Goal: Task Accomplishment & Management: Complete application form

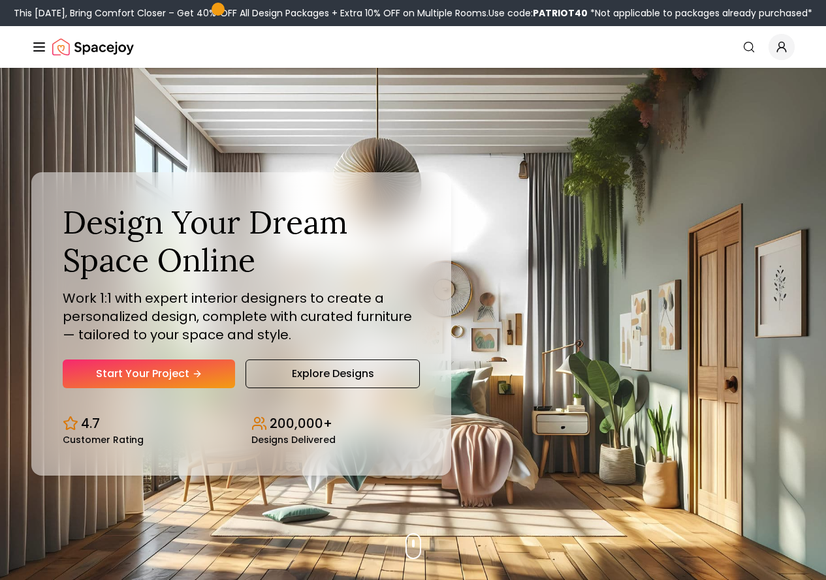
click at [143, 105] on div "Design Your Dream Space Online Work 1:1 with expert interior designers to creat…" at bounding box center [413, 324] width 826 height 512
click at [596, 99] on div "Design Your Dream Space Online Work 1:1 with expert interior designers to creat…" at bounding box center [413, 324] width 826 height 512
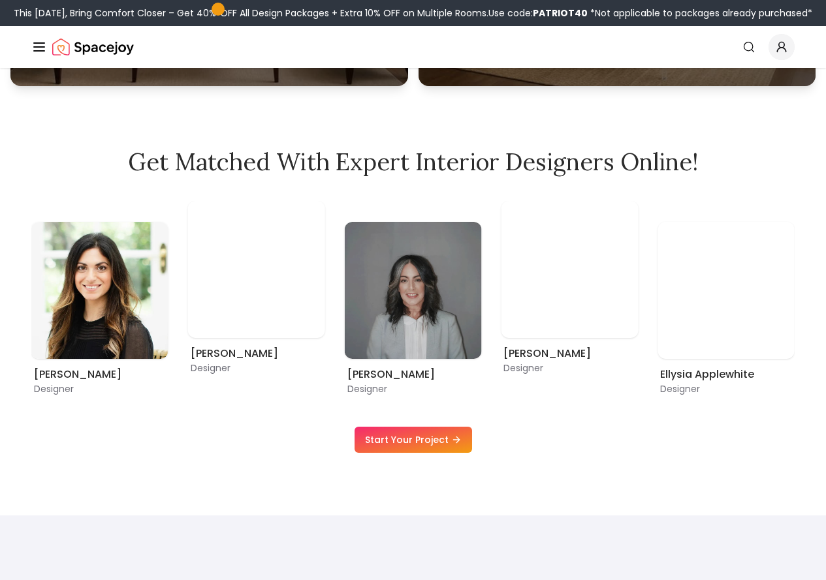
scroll to position [783, 0]
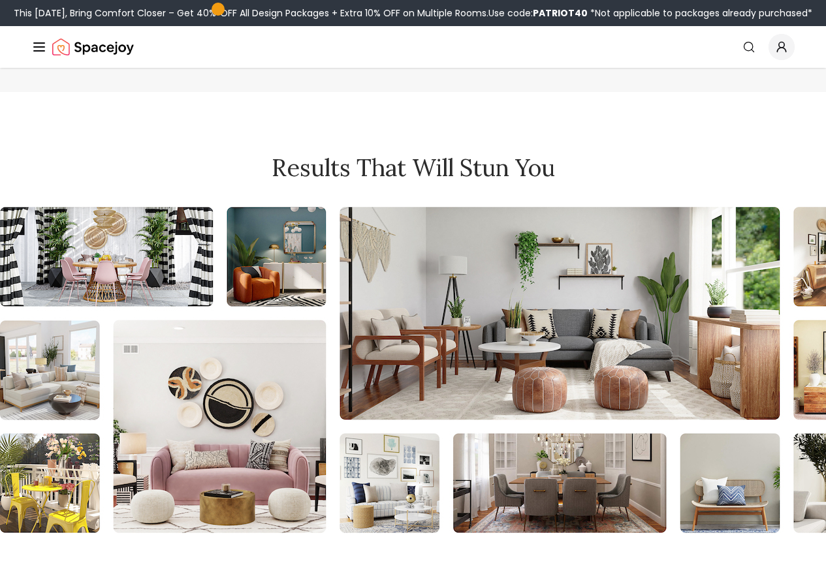
scroll to position [5156, 0]
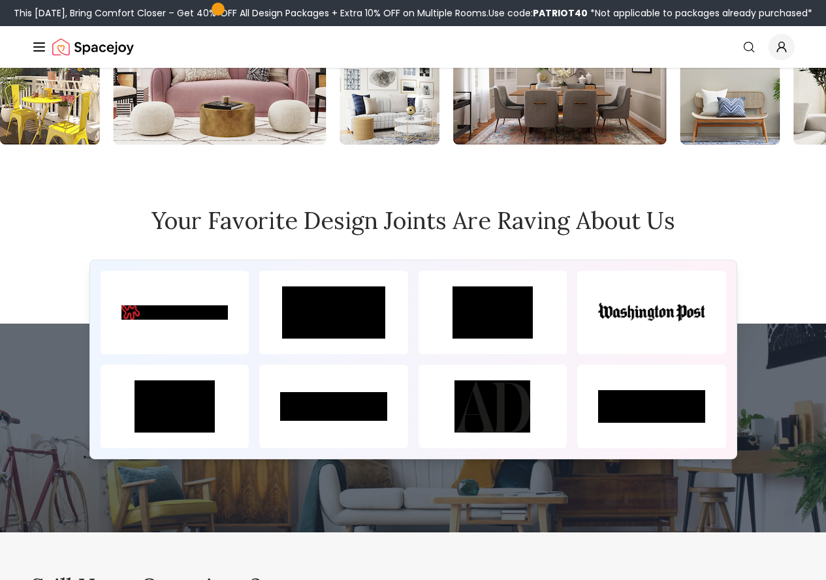
scroll to position [5614, 0]
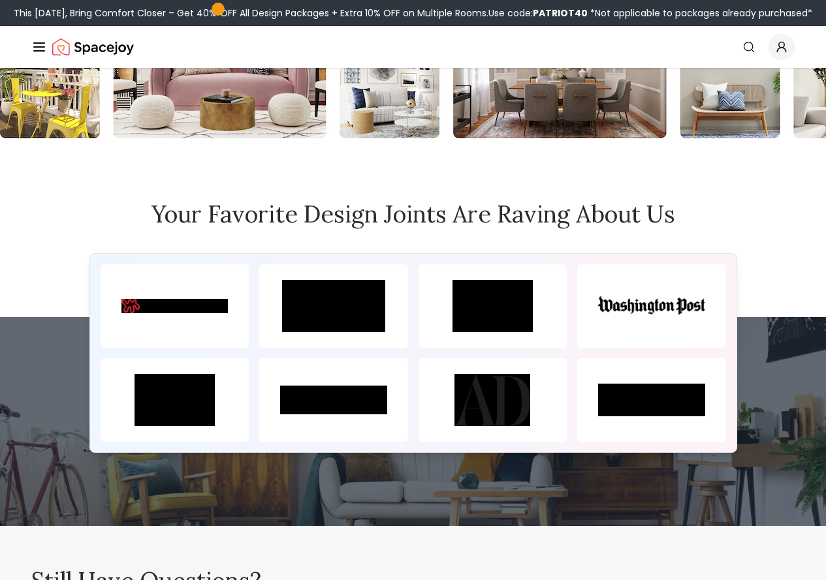
click at [292, 348] on img at bounding box center [333, 306] width 149 height 84
drag, startPoint x: 294, startPoint y: 349, endPoint x: 302, endPoint y: 355, distance: 10.2
click at [296, 348] on img at bounding box center [333, 306] width 149 height 84
click at [0, 0] on img "Main" at bounding box center [0, 0] width 0 height 0
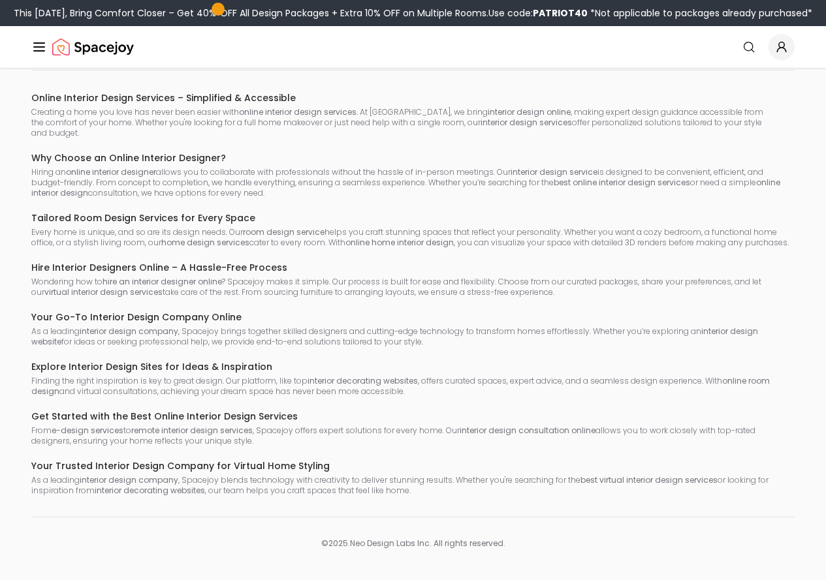
click at [0, 0] on icon "Main" at bounding box center [0, 0] width 0 height 0
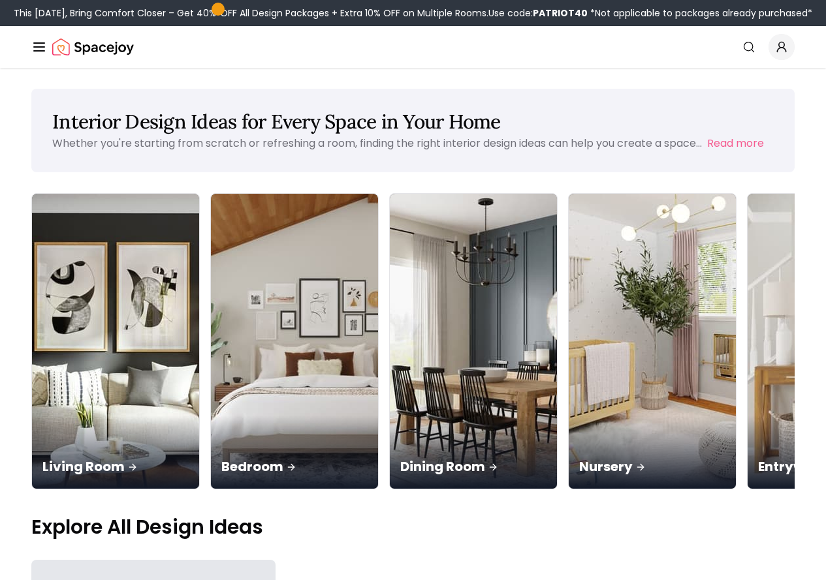
click at [0, 0] on icon "Main" at bounding box center [0, 0] width 0 height 0
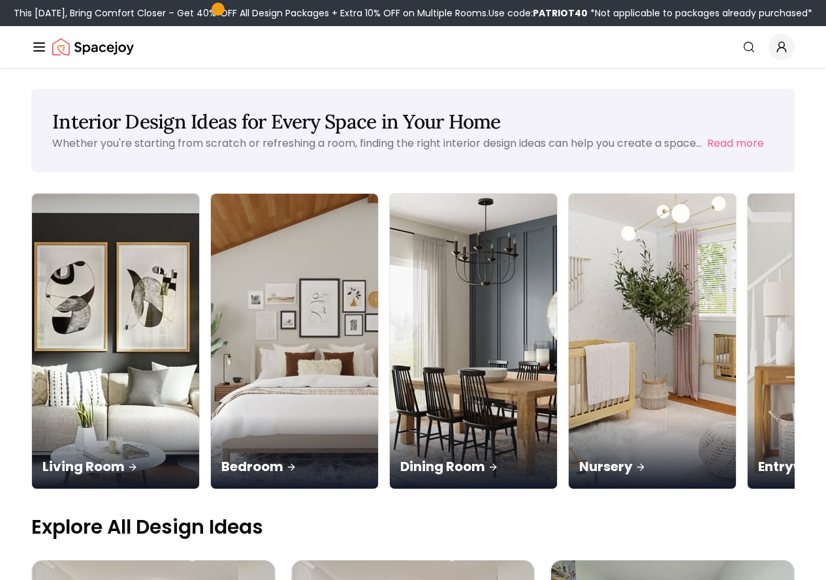
click at [0, 0] on link "Login" at bounding box center [0, 0] width 0 height 0
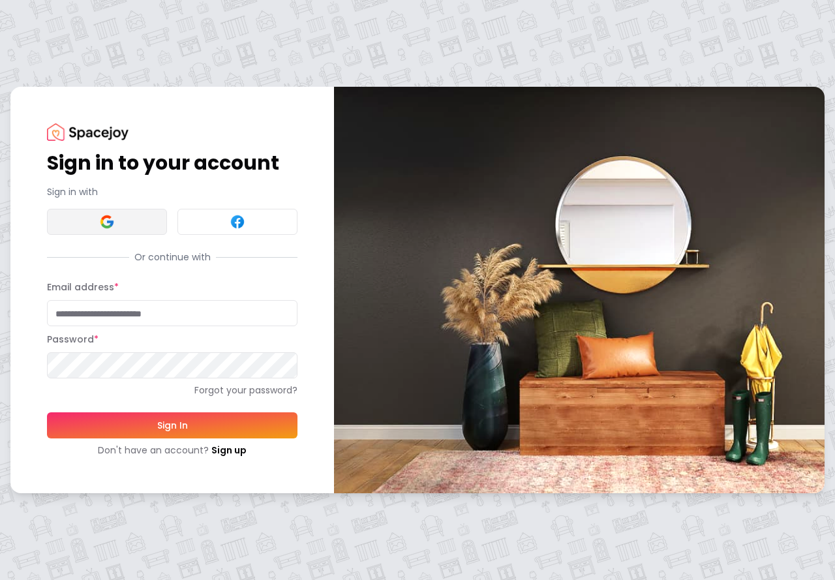
click at [106, 223] on img at bounding box center [107, 222] width 16 height 16
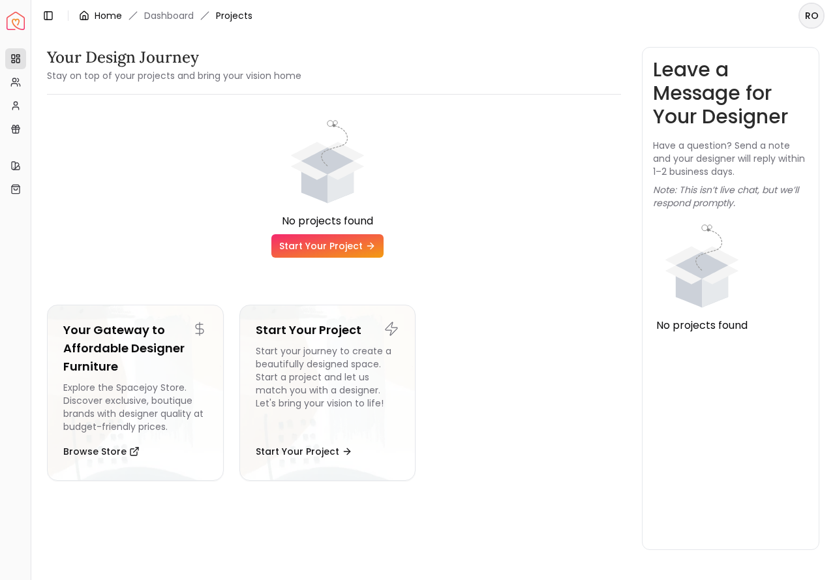
click at [91, 15] on div "Home" at bounding box center [100, 15] width 43 height 13
click at [101, 11] on link "Home" at bounding box center [108, 15] width 27 height 13
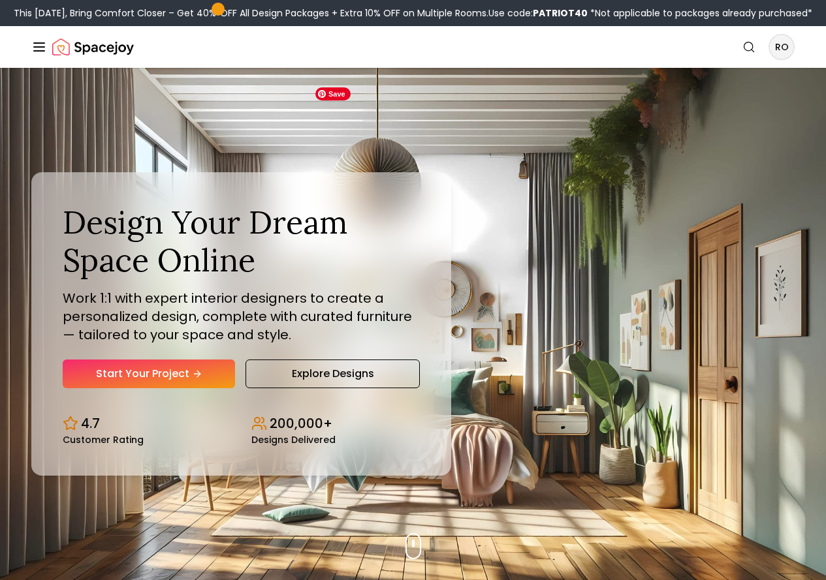
click at [0, 0] on img "Main" at bounding box center [0, 0] width 0 height 0
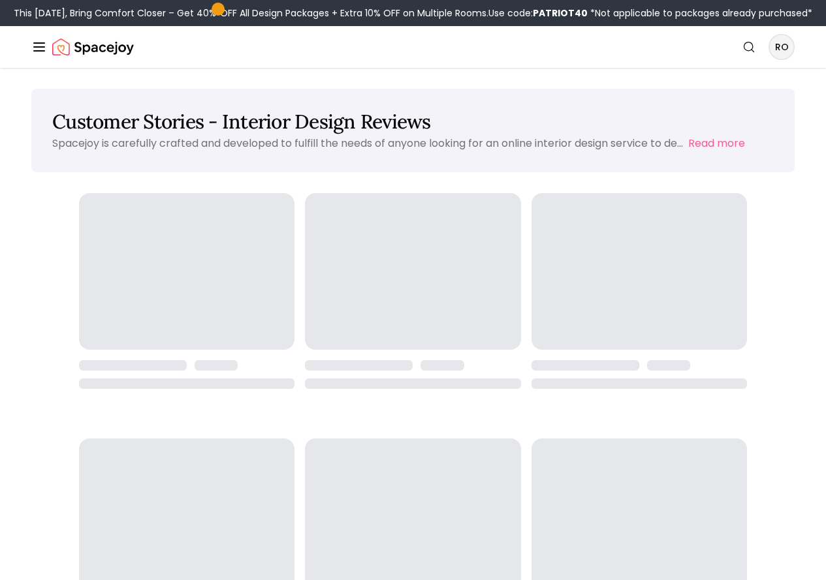
click at [0, 0] on h6 "Customer Stories" at bounding box center [0, 0] width 0 height 0
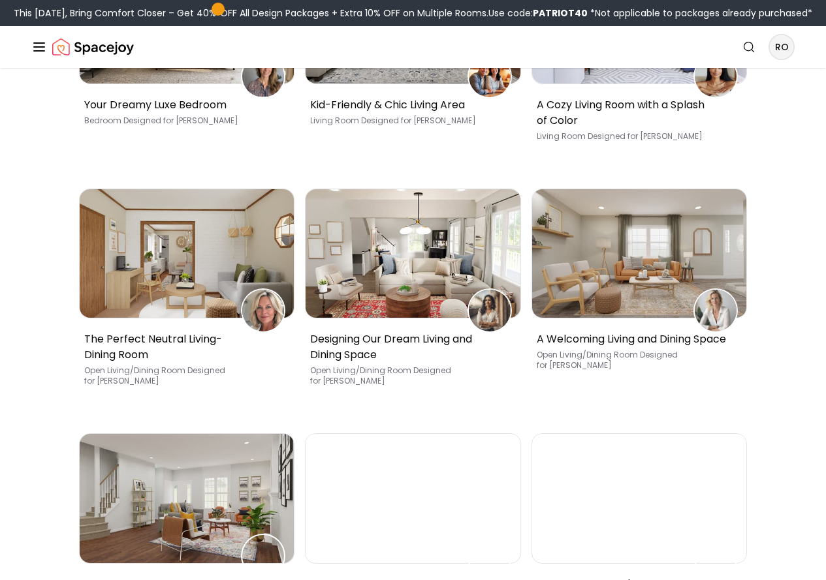
scroll to position [186, 0]
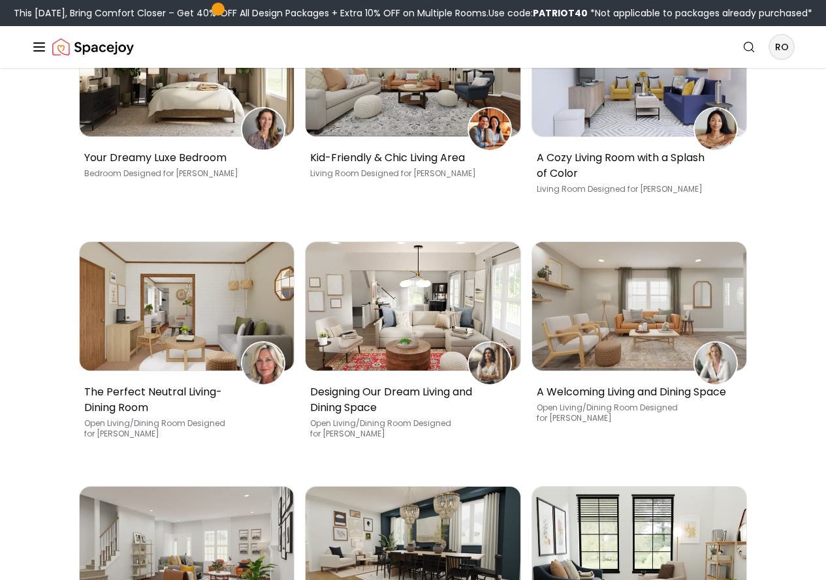
click at [0, 0] on link "Start Your Project" at bounding box center [0, 0] width 0 height 0
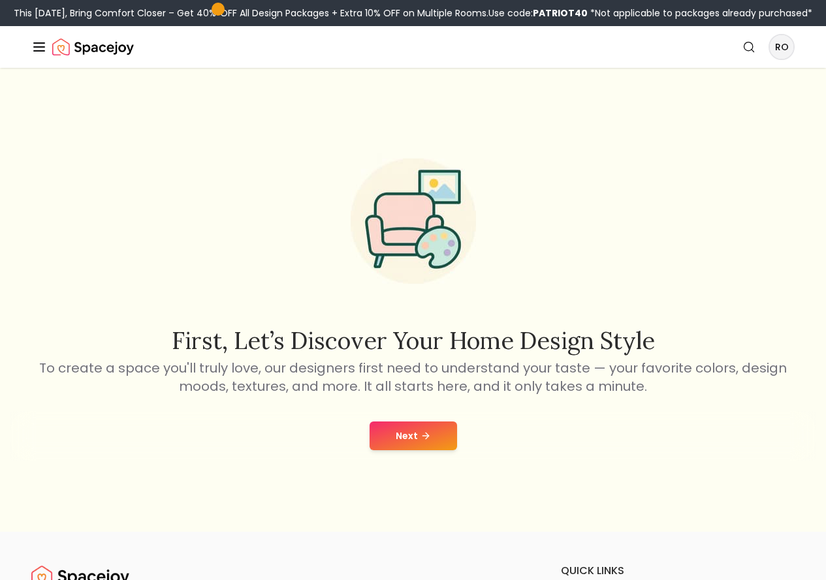
click at [405, 450] on button "Next" at bounding box center [412, 436] width 87 height 29
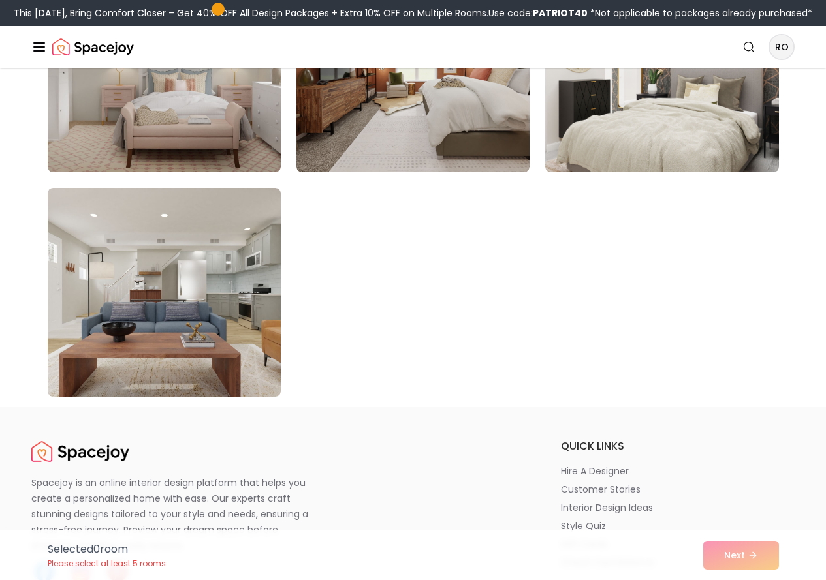
scroll to position [7367, 0]
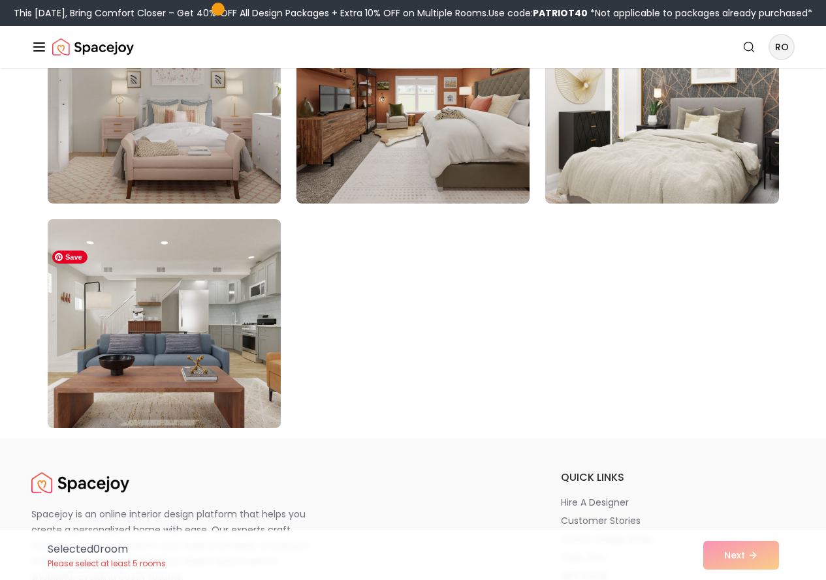
click at [213, 302] on img at bounding box center [164, 323] width 245 height 219
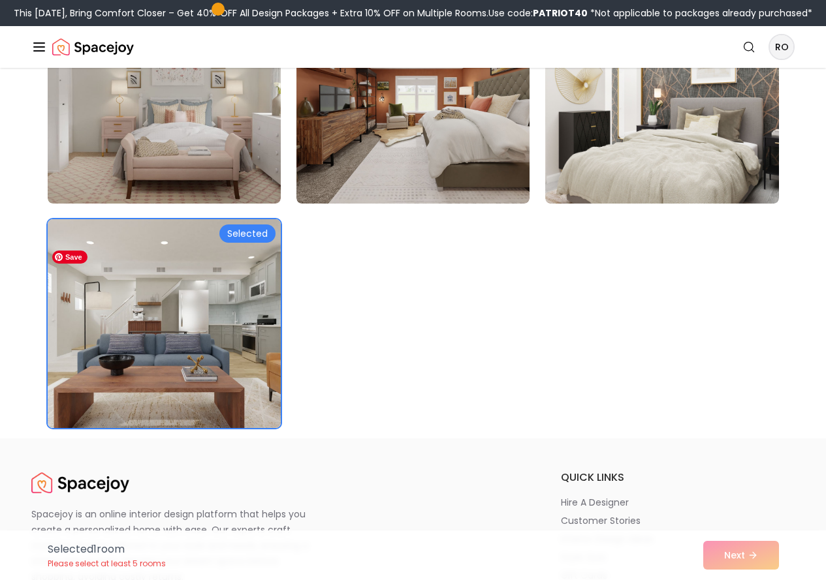
click at [199, 320] on img at bounding box center [164, 323] width 245 height 219
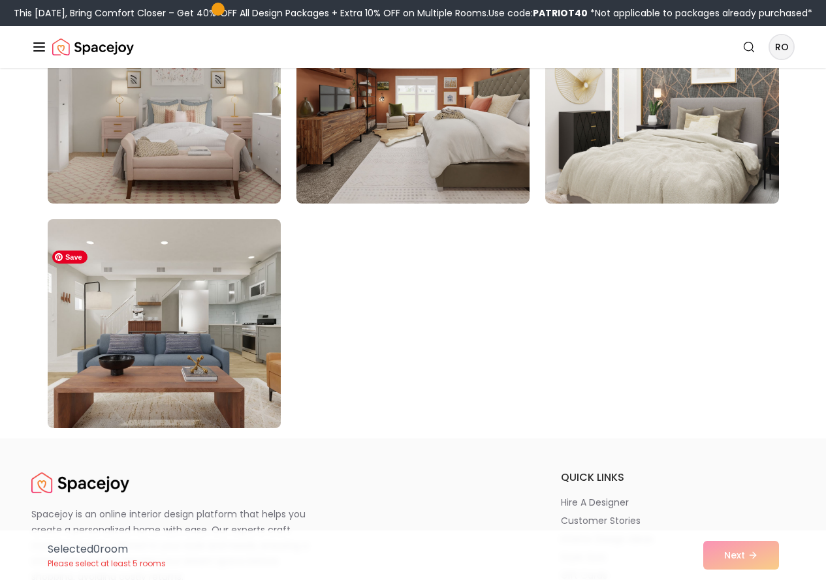
click at [197, 324] on img at bounding box center [164, 323] width 245 height 219
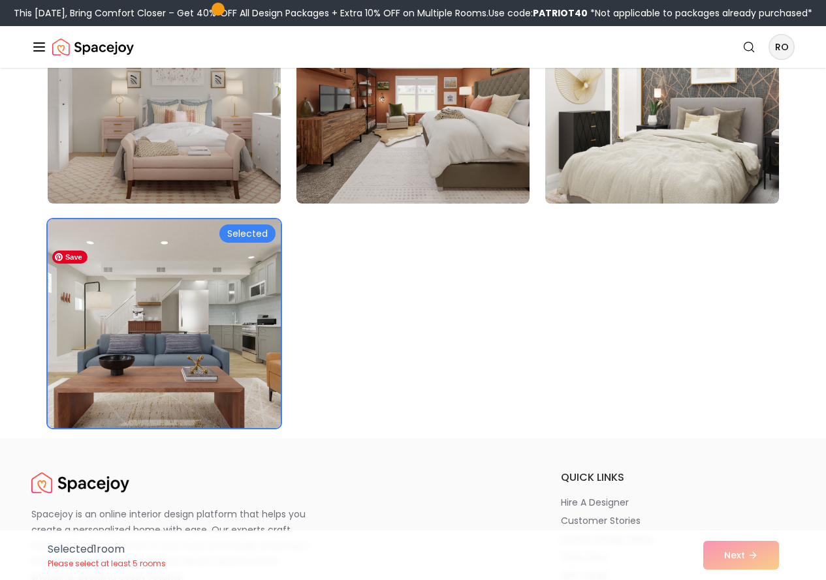
click at [193, 324] on img at bounding box center [164, 323] width 245 height 219
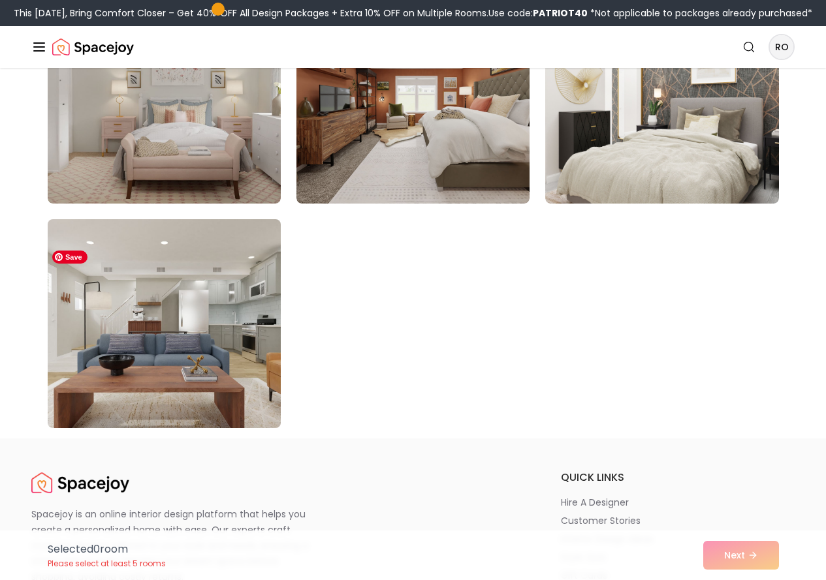
click at [193, 324] on img at bounding box center [164, 323] width 245 height 219
click at [191, 329] on img at bounding box center [164, 323] width 245 height 219
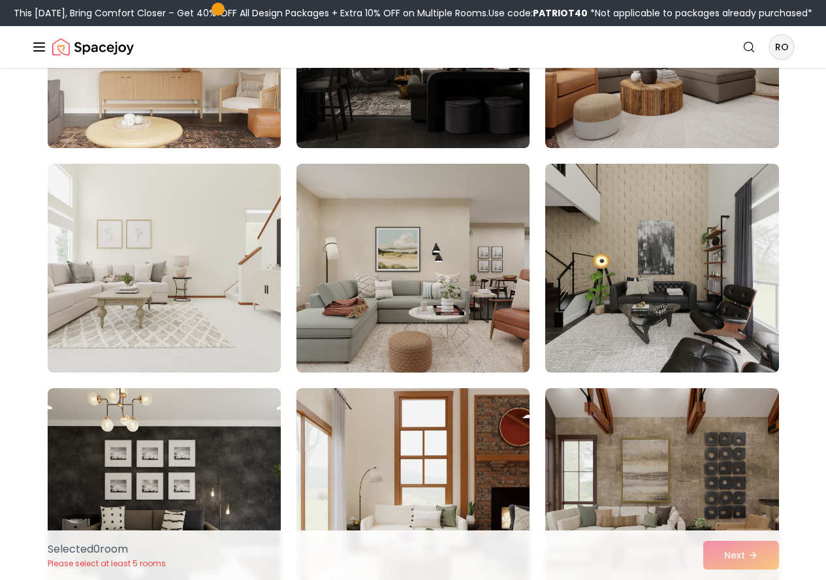
scroll to position [0, 0]
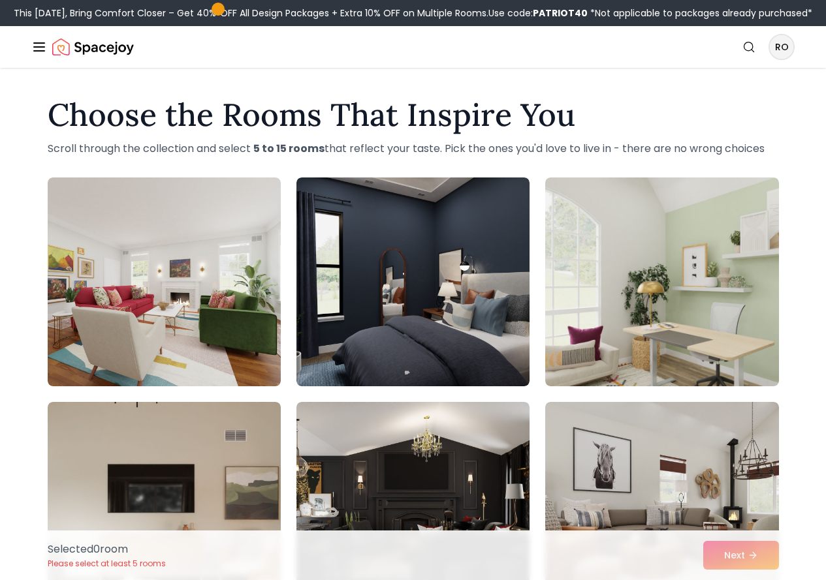
click at [96, 124] on h1 "Choose the Rooms That Inspire You" at bounding box center [413, 114] width 731 height 31
click at [163, 131] on h1 "Choose the Rooms That Inspire You" at bounding box center [413, 114] width 731 height 31
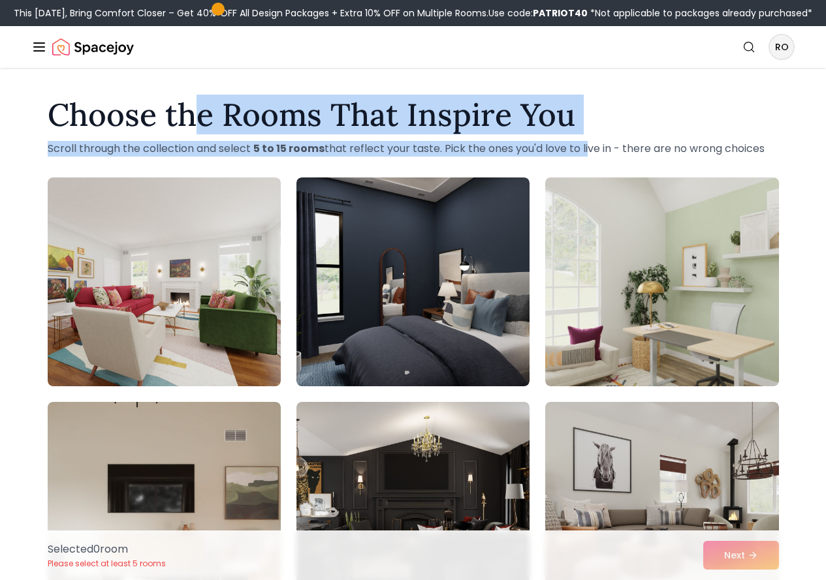
drag, startPoint x: 191, startPoint y: 138, endPoint x: 585, endPoint y: 174, distance: 395.1
click at [585, 157] on div "Choose the Rooms That Inspire You Scroll through the collection and select 5 to…" at bounding box center [413, 127] width 752 height 57
click at [586, 131] on h1 "Choose the Rooms That Inspire You" at bounding box center [413, 114] width 731 height 31
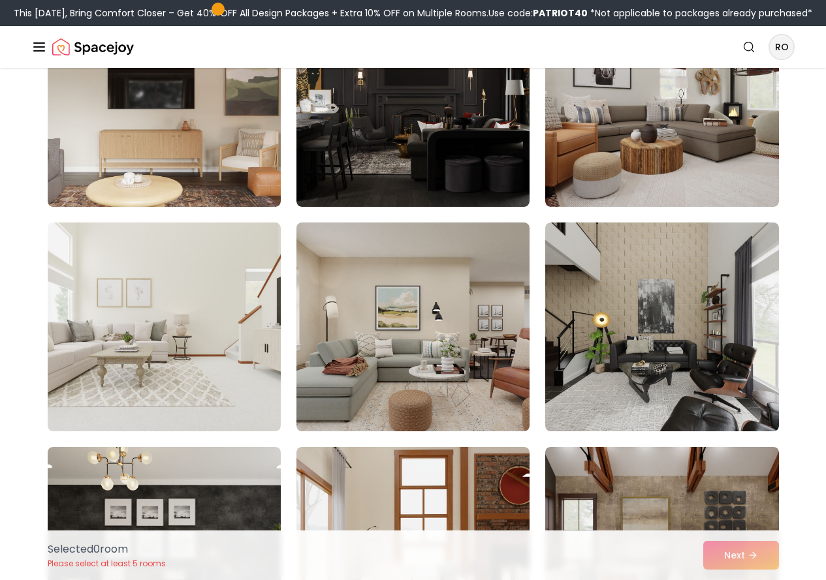
scroll to position [435, 0]
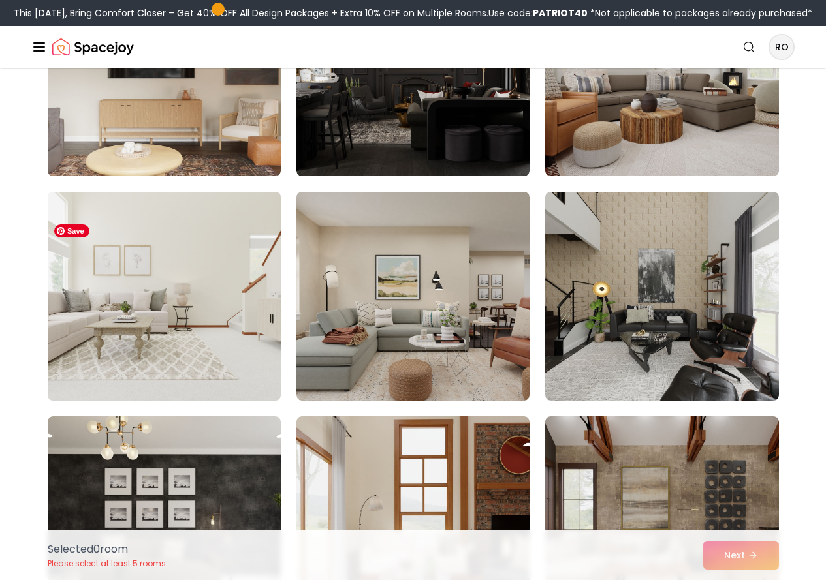
click at [220, 283] on img at bounding box center [164, 296] width 245 height 219
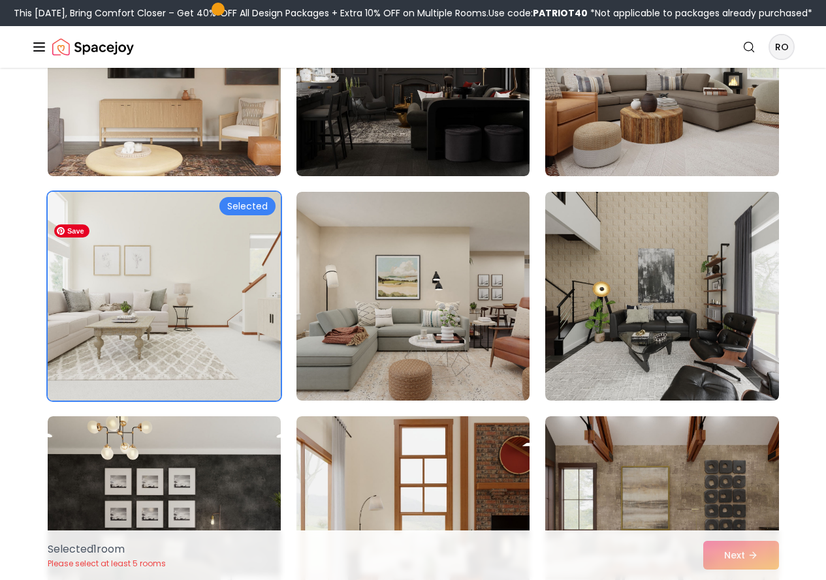
click at [220, 283] on img at bounding box center [164, 296] width 245 height 219
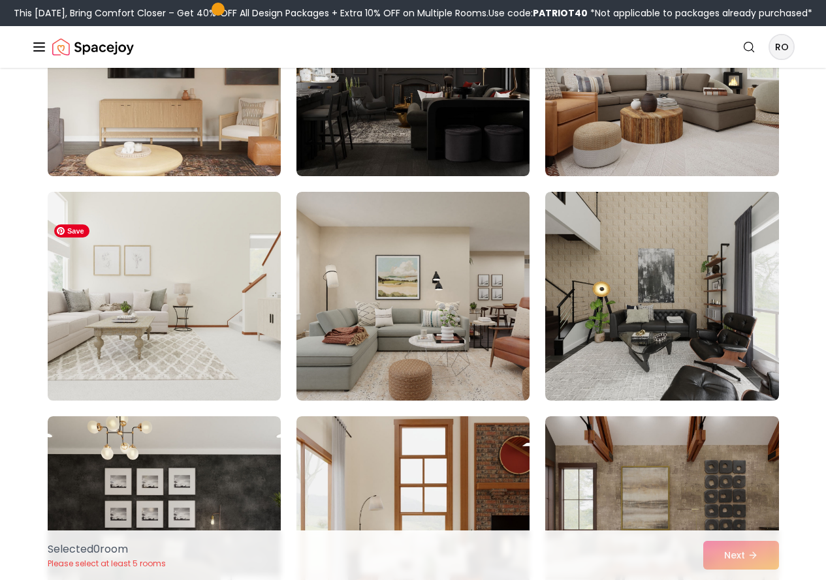
click at [220, 283] on img at bounding box center [164, 296] width 245 height 219
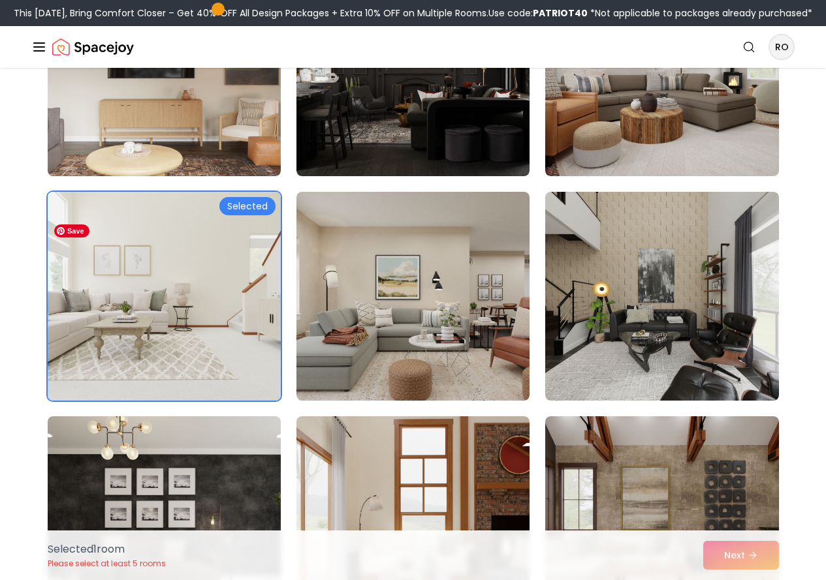
click at [220, 294] on img at bounding box center [164, 296] width 245 height 219
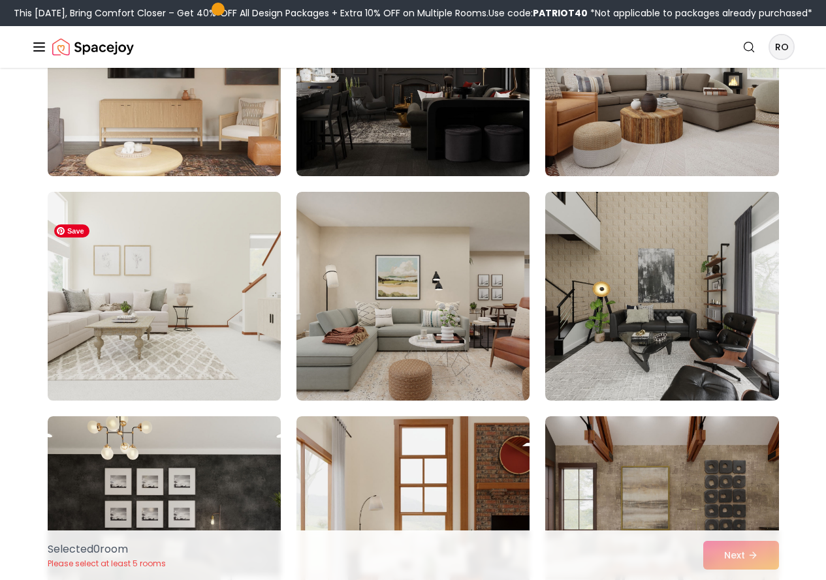
drag, startPoint x: 223, startPoint y: 282, endPoint x: 224, endPoint y: 250, distance: 32.0
click at [224, 250] on img at bounding box center [164, 296] width 245 height 219
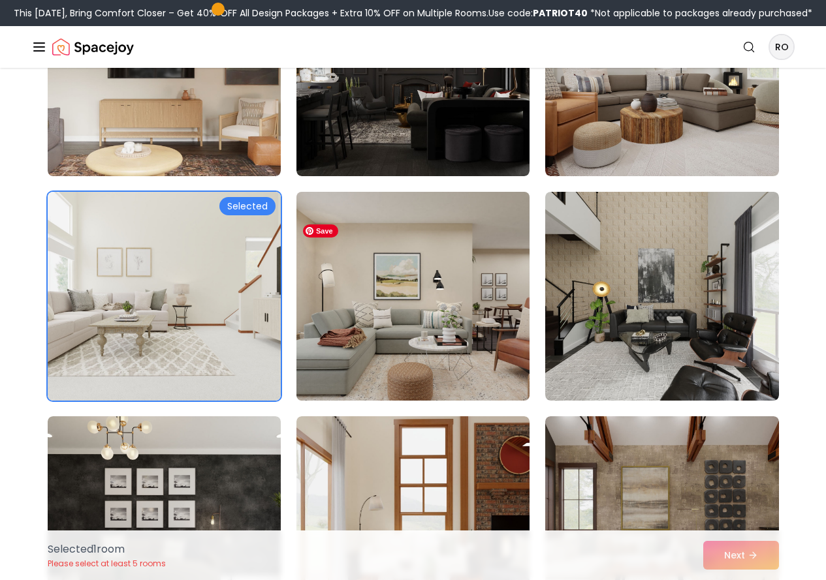
click at [362, 277] on img at bounding box center [412, 296] width 245 height 219
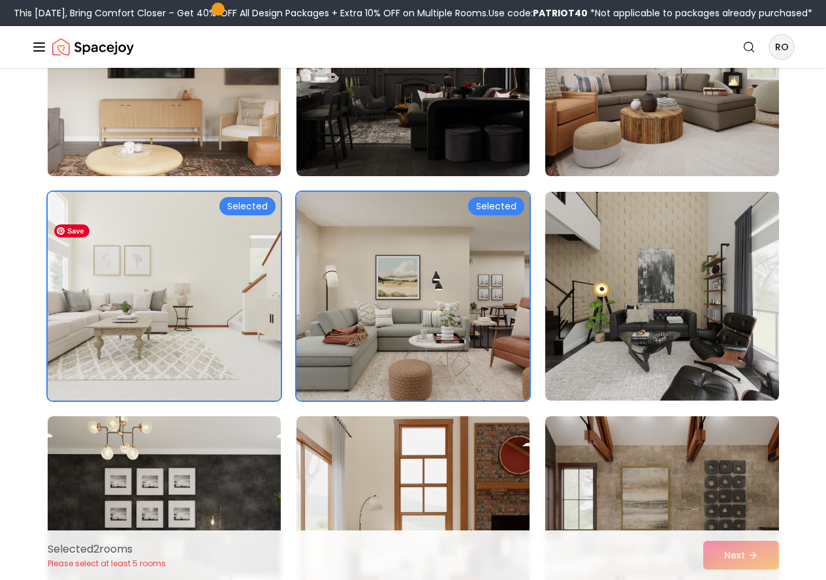
click at [185, 326] on img at bounding box center [164, 296] width 245 height 219
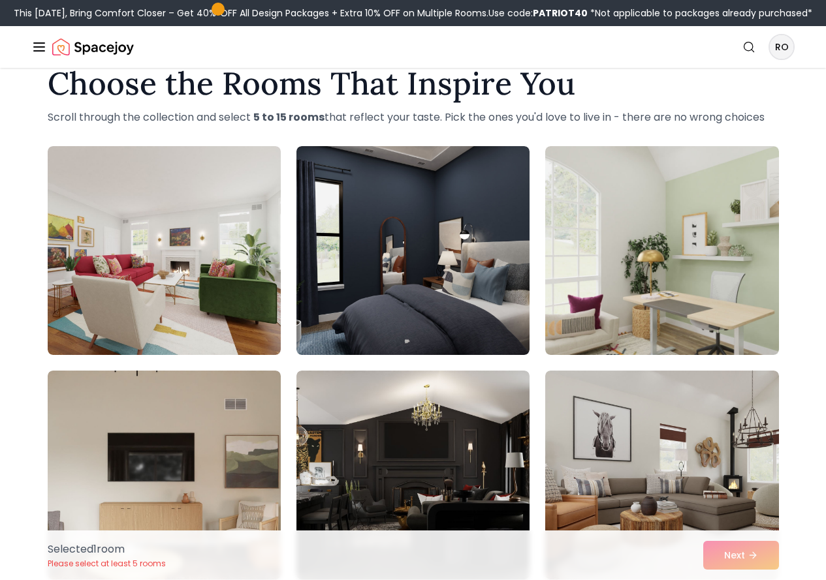
scroll to position [93, 0]
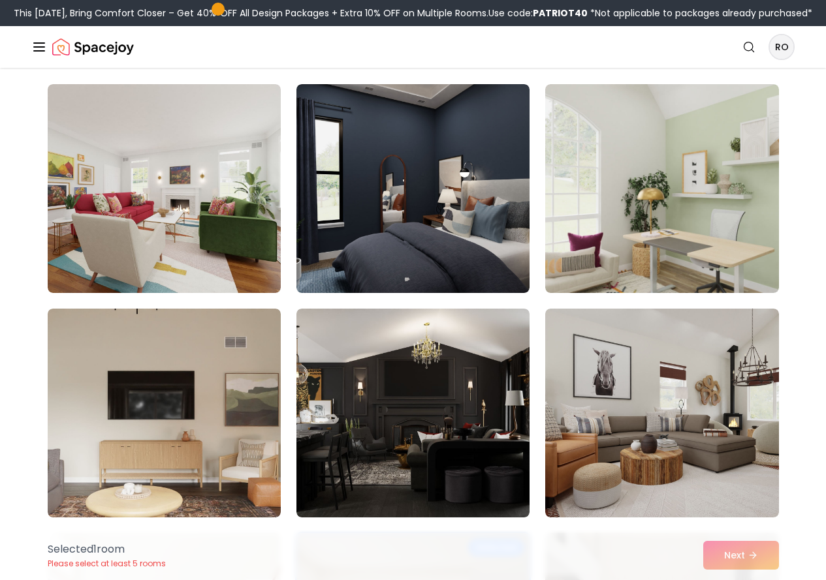
drag, startPoint x: 829, startPoint y: 55, endPoint x: 822, endPoint y: 33, distance: 22.7
click at [822, 33] on div "Spacejoy Search RO How It Works Design Portfolio Pricing AI Design Shop Search …" at bounding box center [413, 47] width 826 height 42
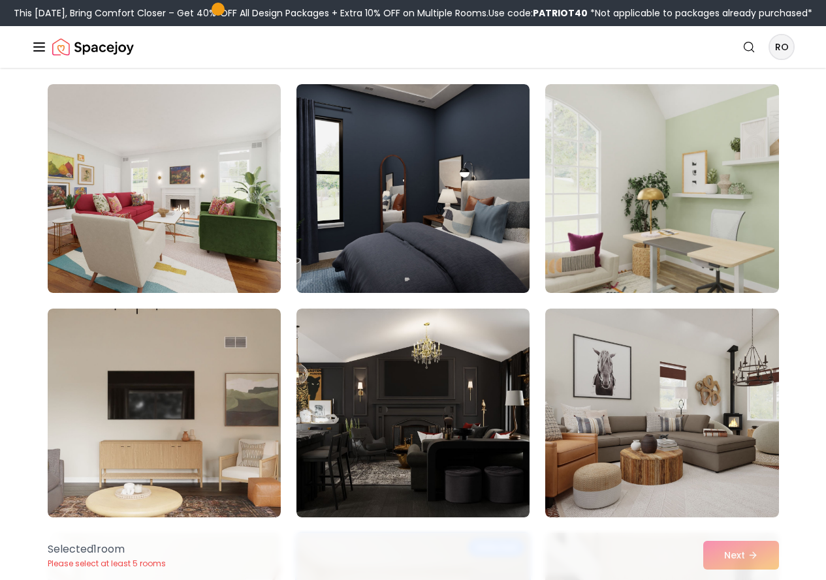
click at [822, 33] on div "Spacejoy Search RO How It Works Design Portfolio Pricing AI Design Shop Search …" at bounding box center [413, 47] width 826 height 42
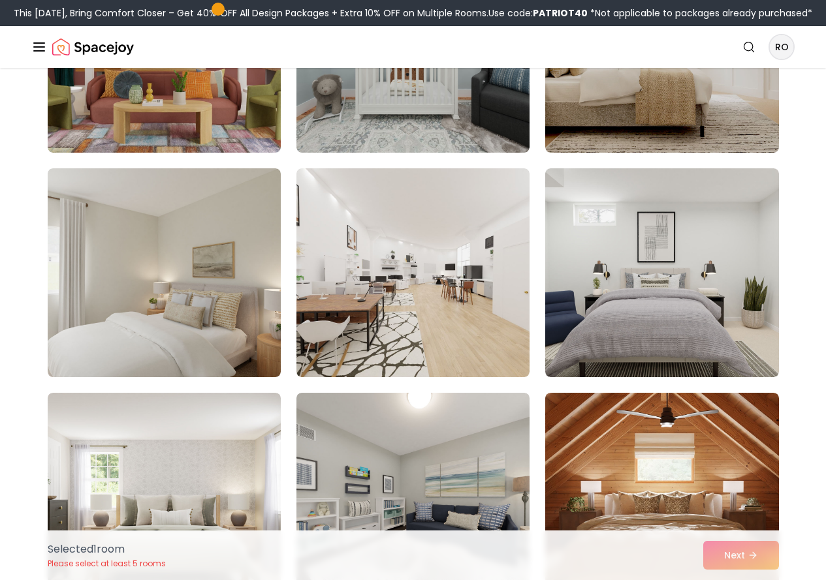
scroll to position [1335, 0]
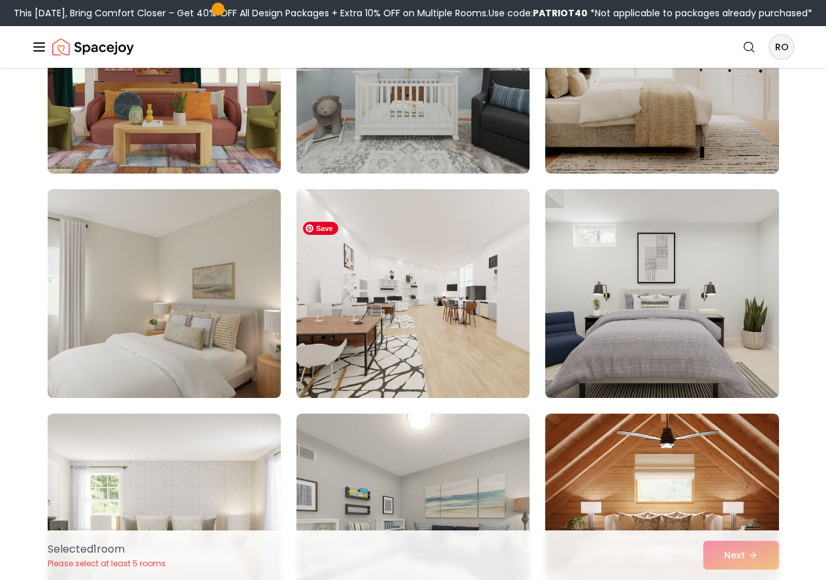
click at [414, 305] on img at bounding box center [412, 293] width 245 height 219
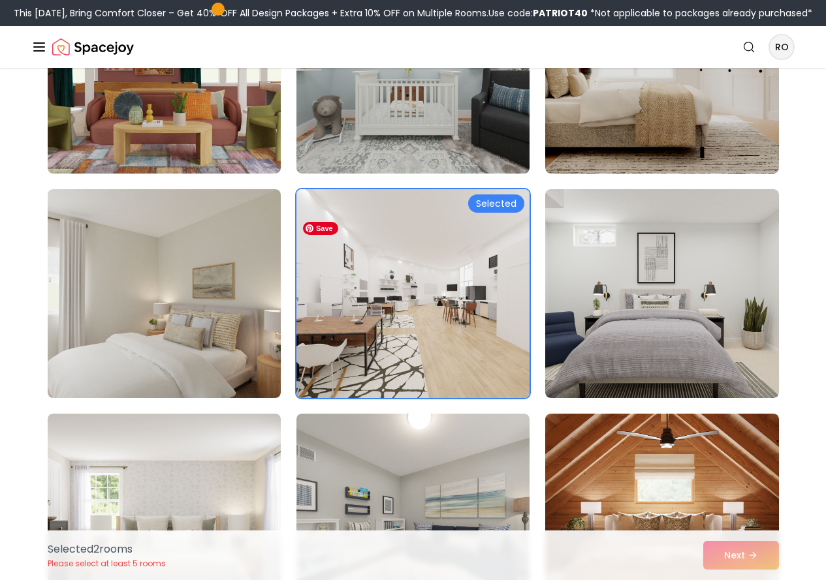
click at [383, 277] on img at bounding box center [412, 293] width 245 height 219
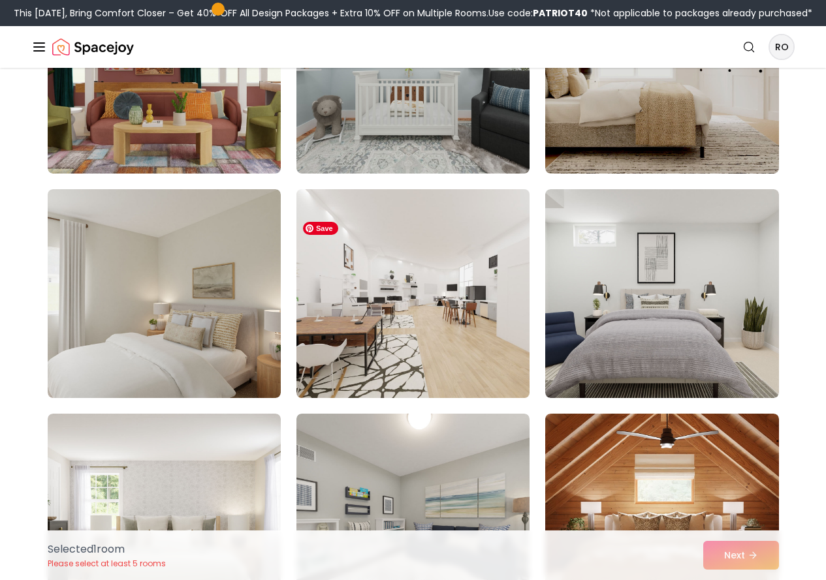
click at [383, 277] on img at bounding box center [412, 293] width 245 height 219
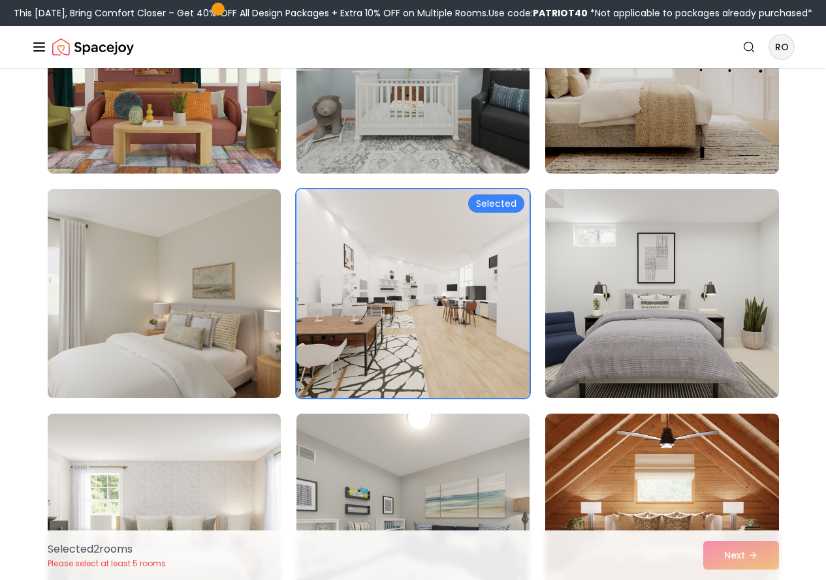
click at [501, 213] on div "Selected" at bounding box center [496, 203] width 56 height 18
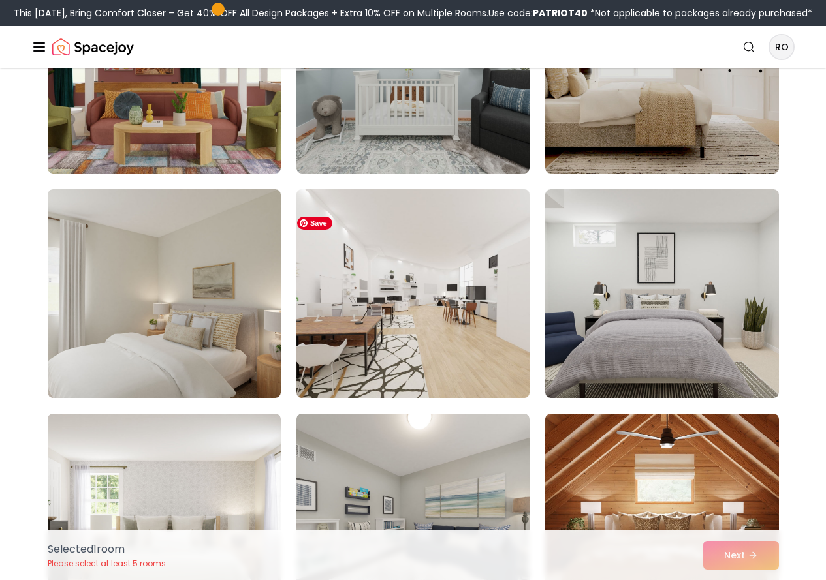
click at [462, 311] on img at bounding box center [412, 293] width 245 height 219
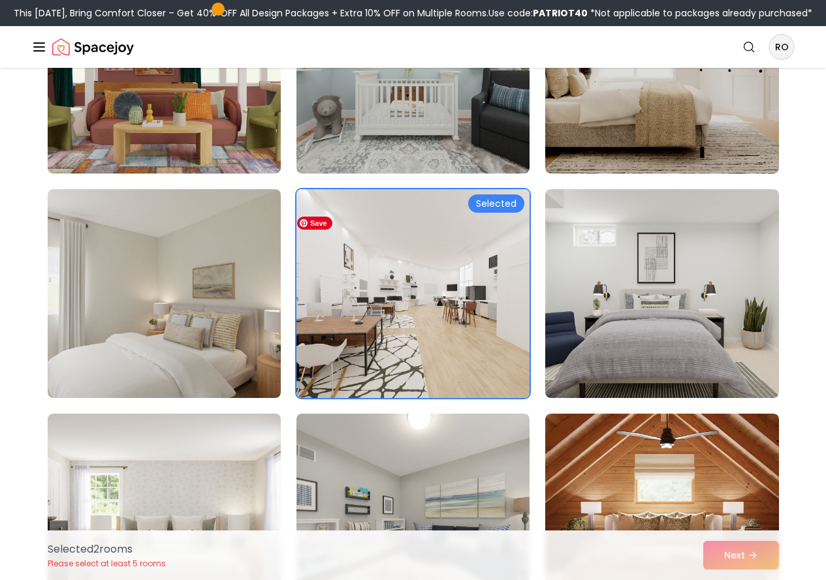
click at [462, 311] on img at bounding box center [412, 293] width 245 height 219
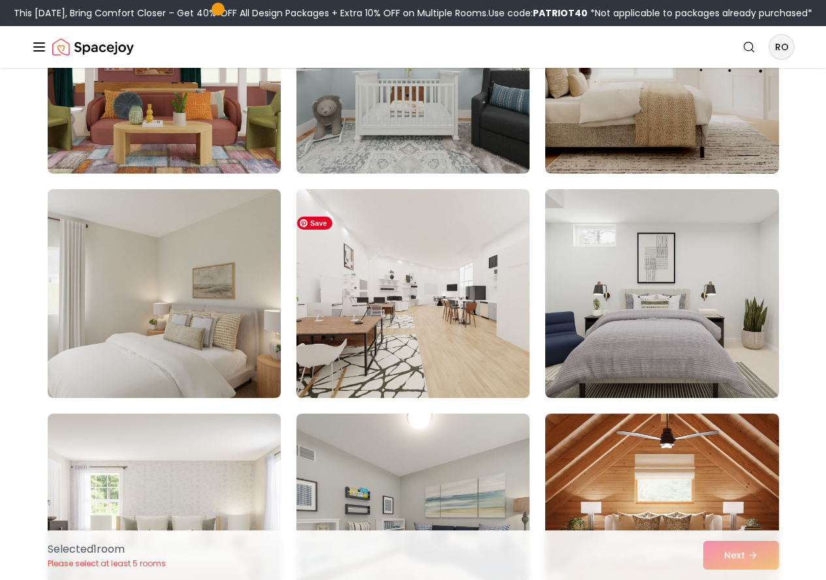
click at [376, 307] on img at bounding box center [412, 293] width 245 height 219
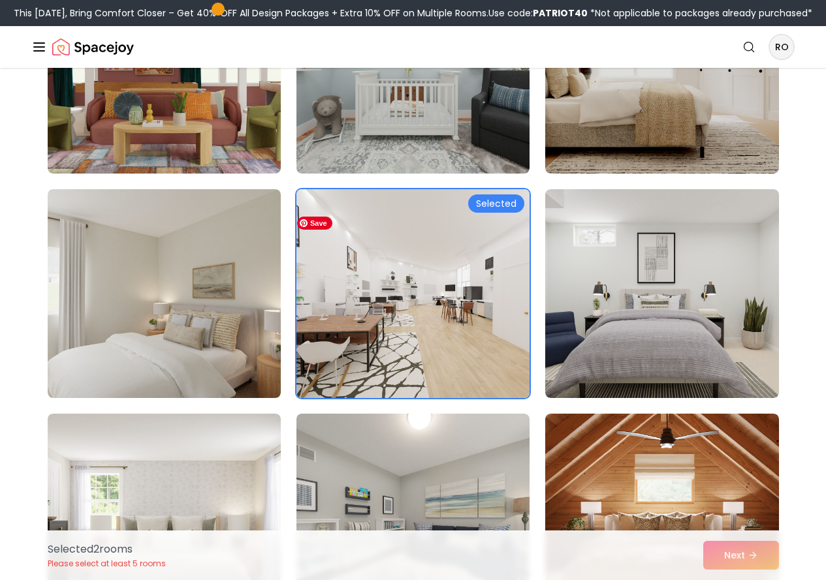
click at [314, 221] on span "Save" at bounding box center [314, 223] width 35 height 13
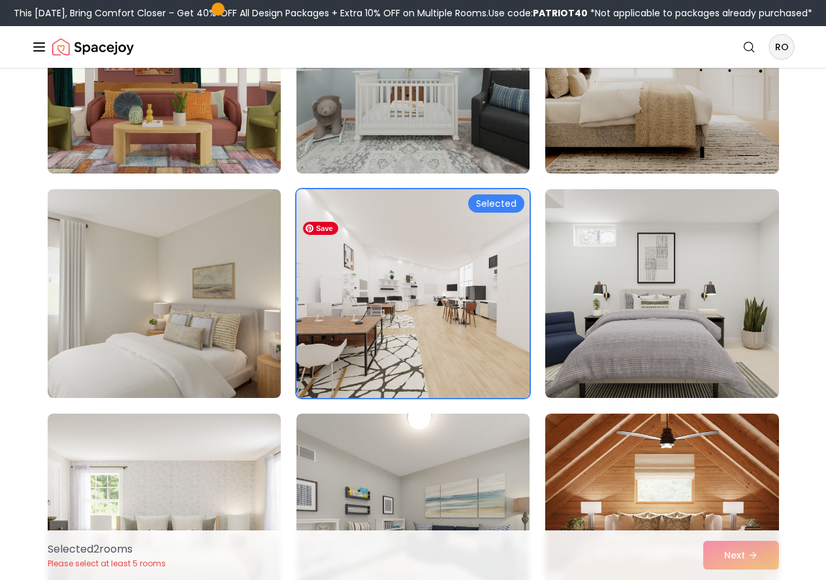
click at [471, 260] on img at bounding box center [412, 293] width 245 height 219
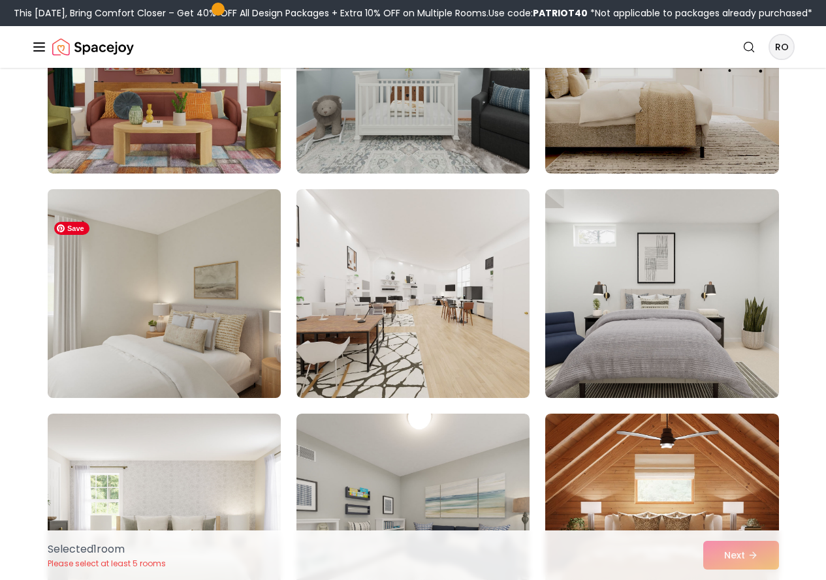
click at [237, 285] on img at bounding box center [164, 293] width 245 height 219
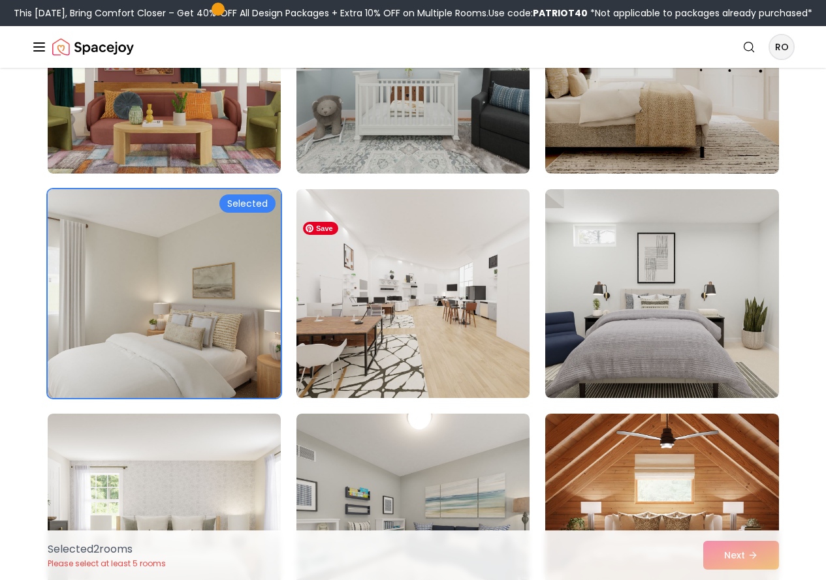
click at [380, 393] on img at bounding box center [412, 293] width 245 height 219
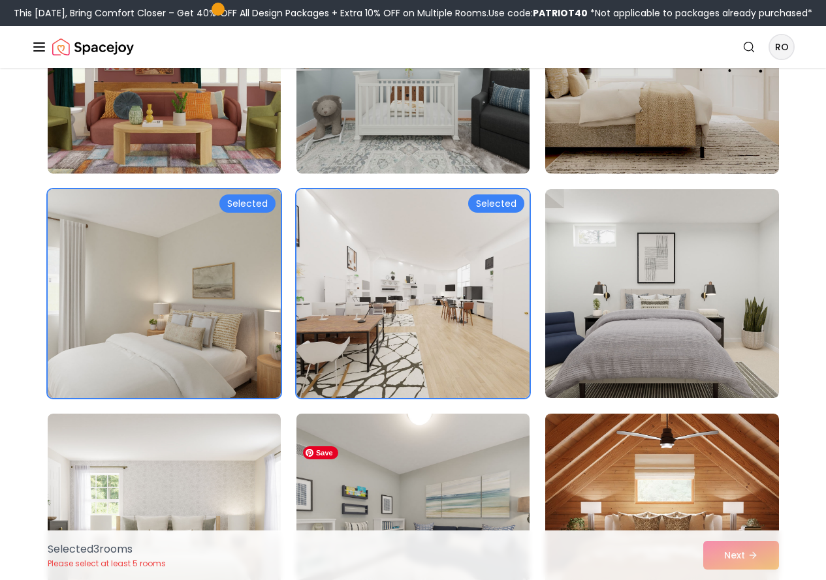
click at [348, 521] on img at bounding box center [412, 518] width 245 height 219
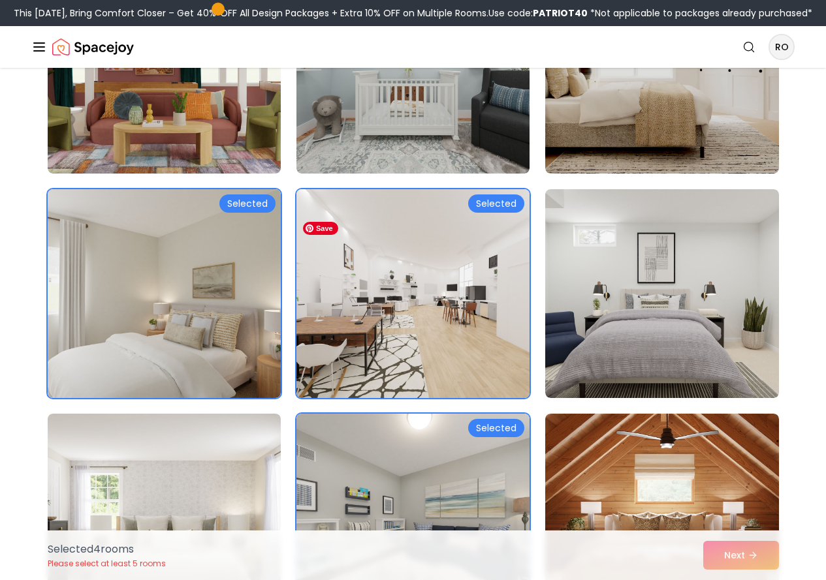
click at [402, 384] on img at bounding box center [412, 293] width 245 height 219
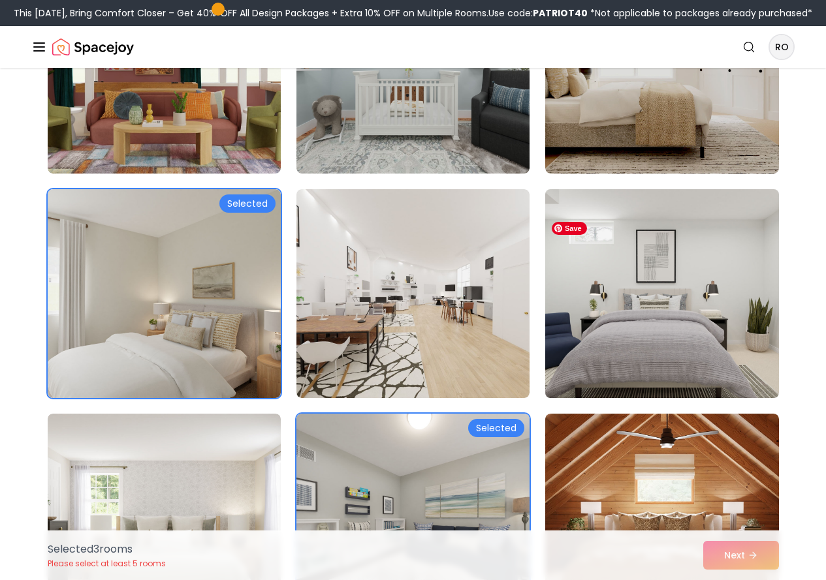
click at [675, 334] on img at bounding box center [661, 293] width 245 height 219
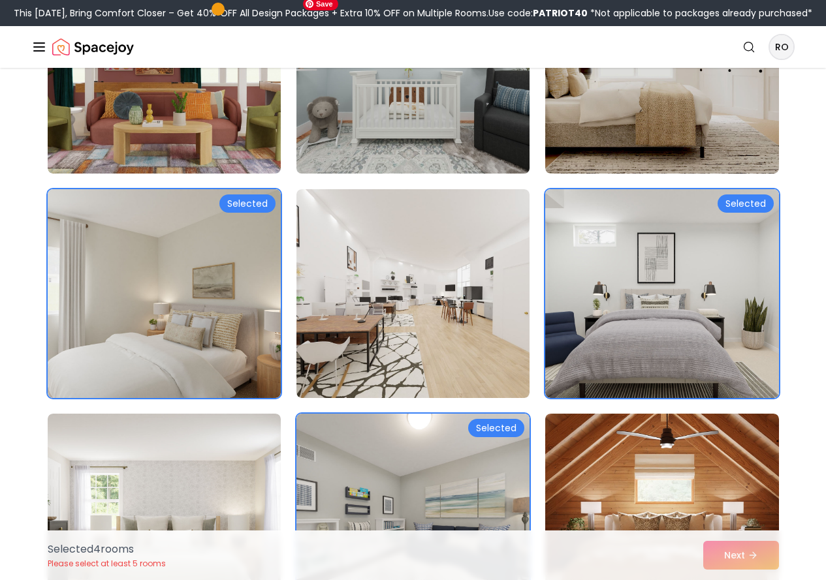
click at [412, 158] on img at bounding box center [412, 69] width 245 height 219
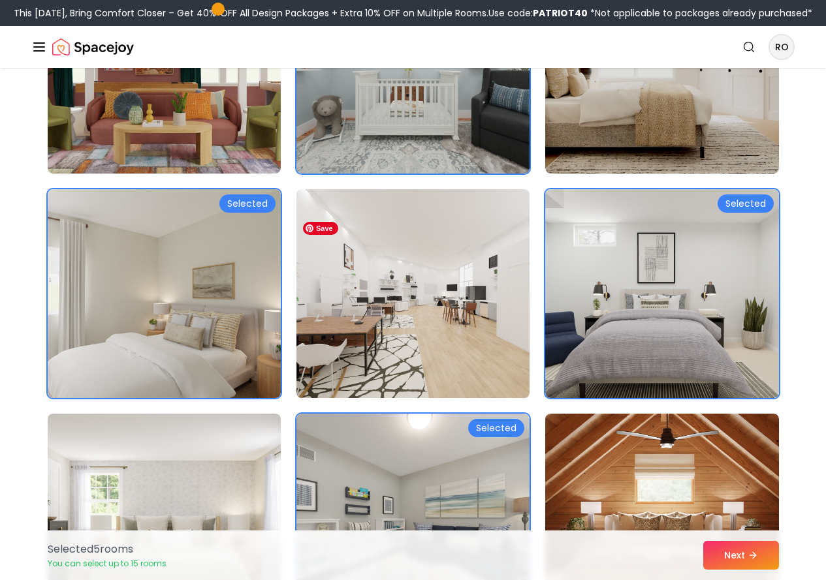
click at [424, 273] on img at bounding box center [412, 293] width 245 height 219
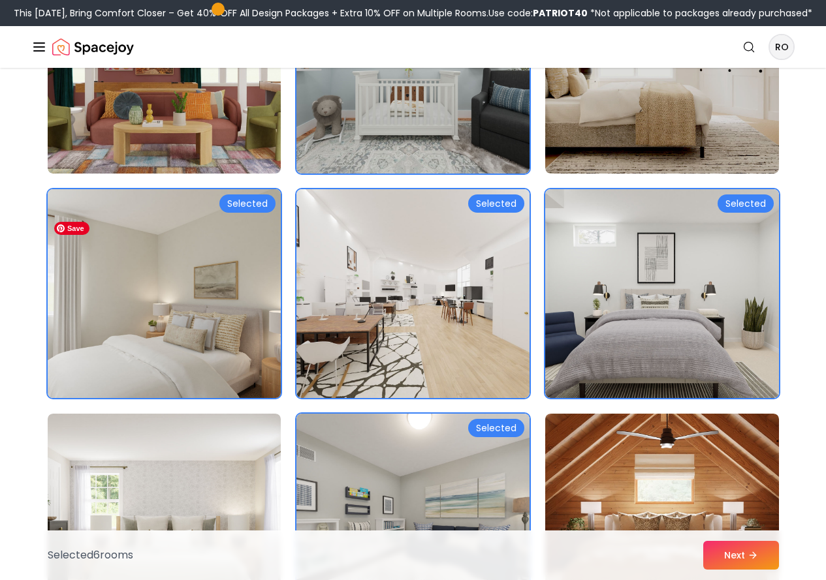
click at [195, 248] on img at bounding box center [164, 293] width 245 height 219
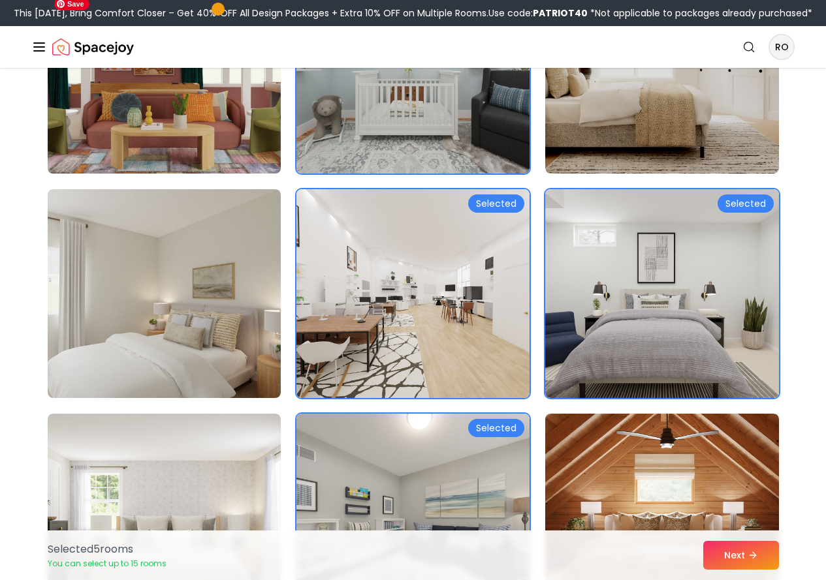
click at [174, 144] on img at bounding box center [164, 69] width 245 height 219
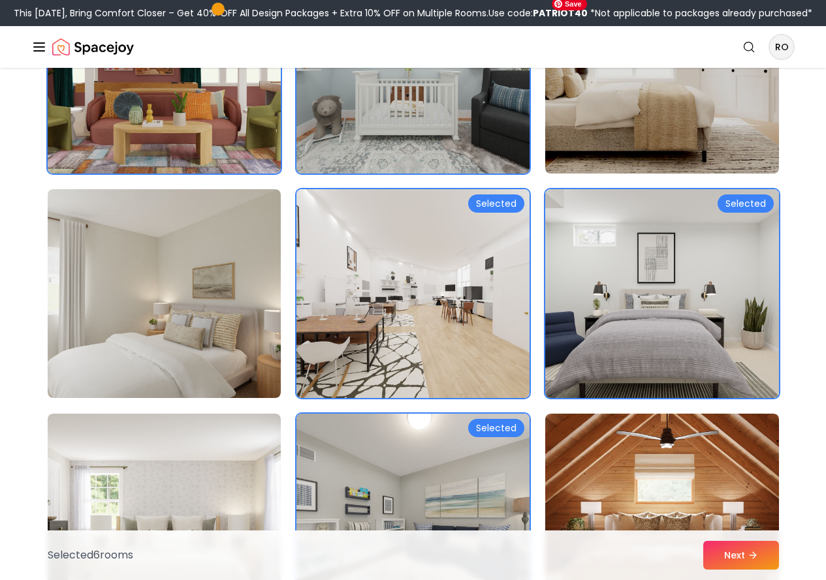
click at [688, 149] on img at bounding box center [661, 69] width 245 height 219
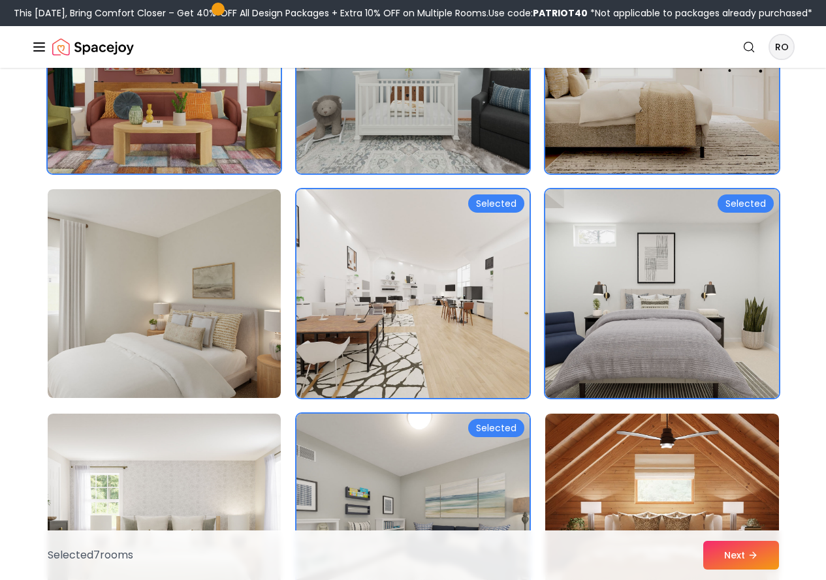
scroll to position [1863, 0]
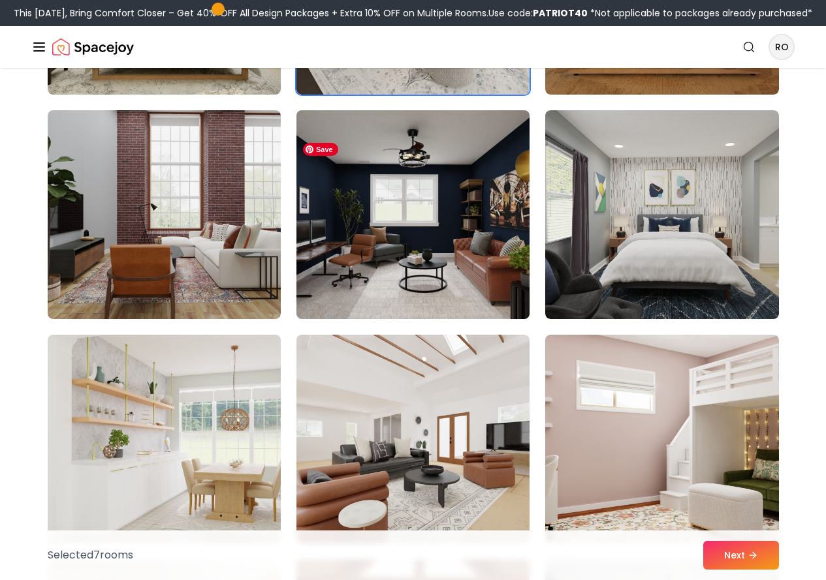
click at [410, 206] on img at bounding box center [412, 214] width 245 height 219
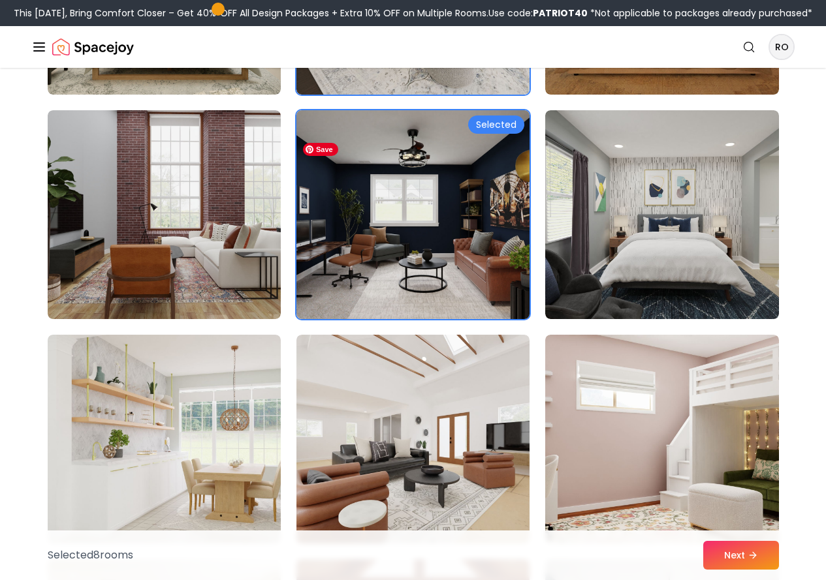
click at [410, 206] on img at bounding box center [412, 214] width 245 height 219
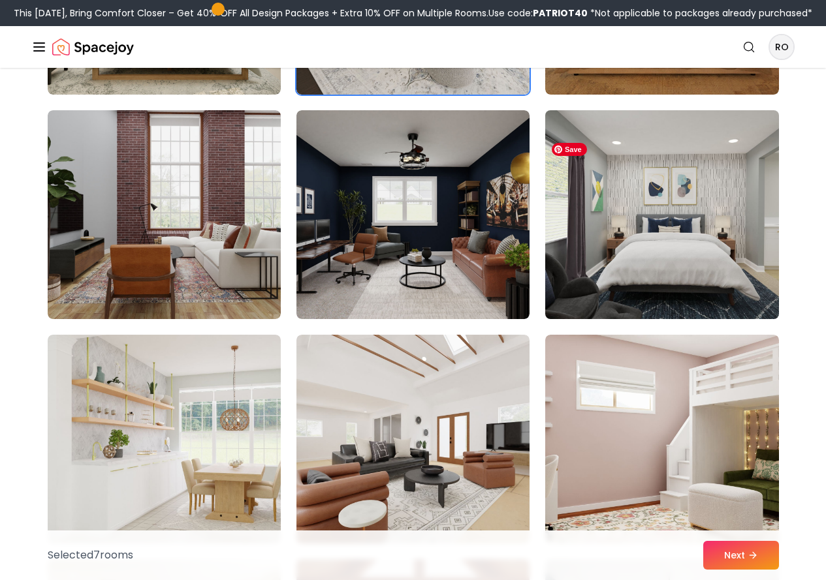
click at [715, 226] on img at bounding box center [661, 214] width 245 height 219
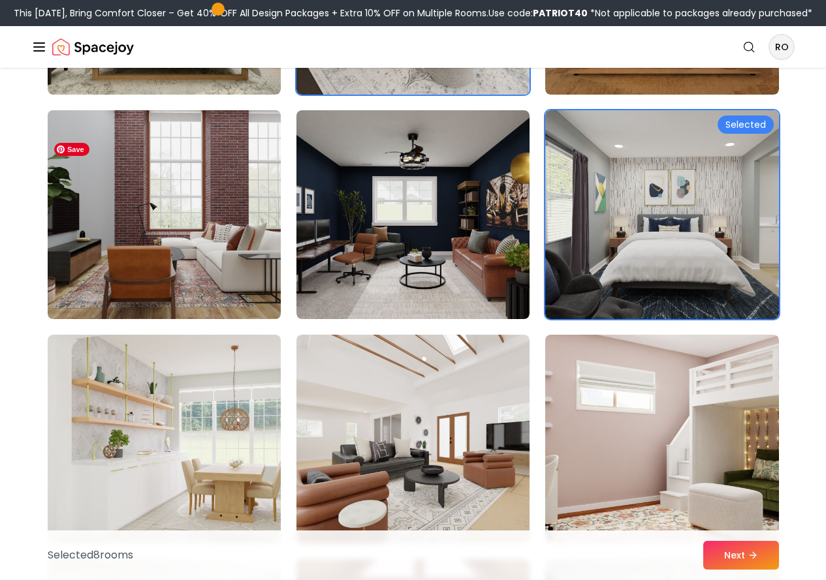
click at [278, 231] on img at bounding box center [164, 214] width 245 height 219
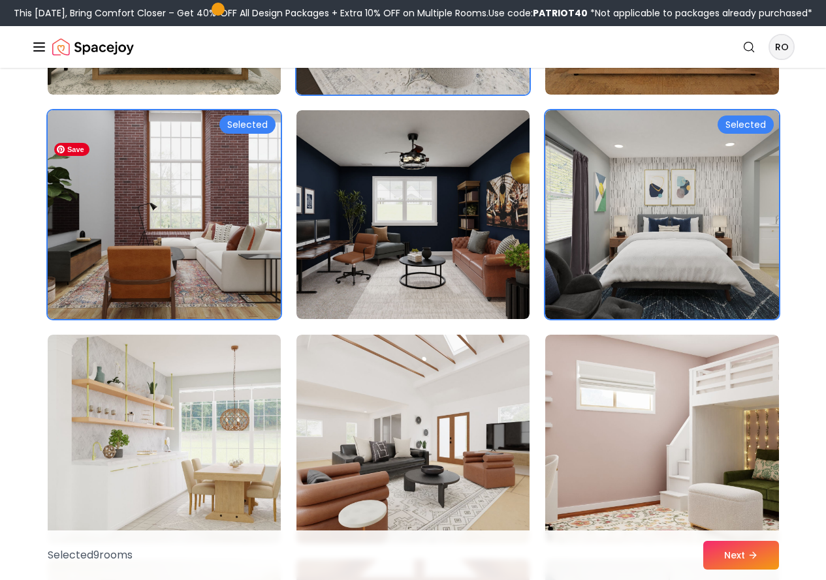
click at [172, 211] on img at bounding box center [164, 214] width 245 height 219
